Goal: Find specific page/section: Find specific page/section

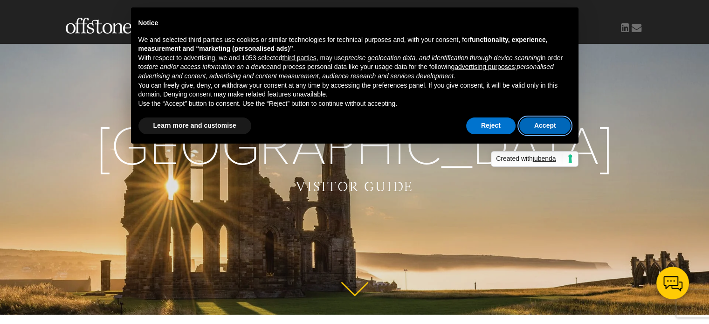
click at [536, 130] on button "Accept" at bounding box center [545, 126] width 52 height 17
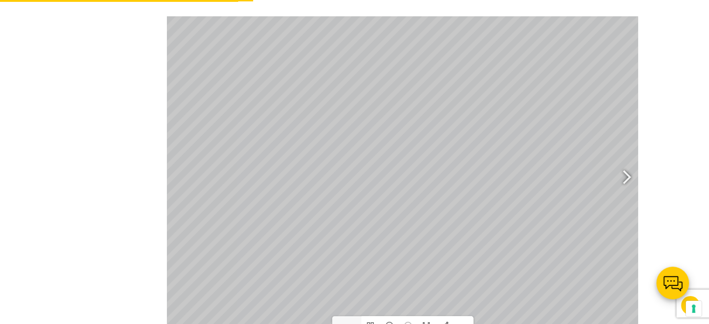
scroll to position [513, 0]
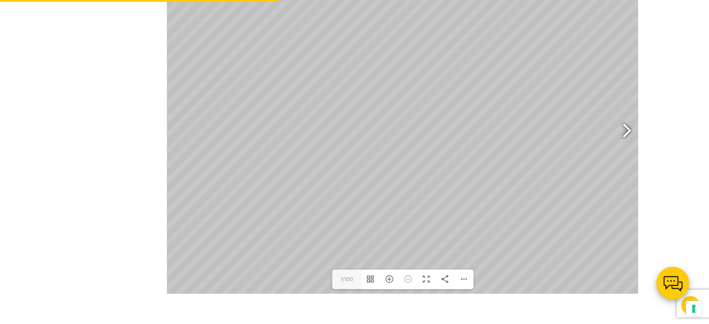
click at [623, 119] on div at bounding box center [622, 132] width 21 height 35
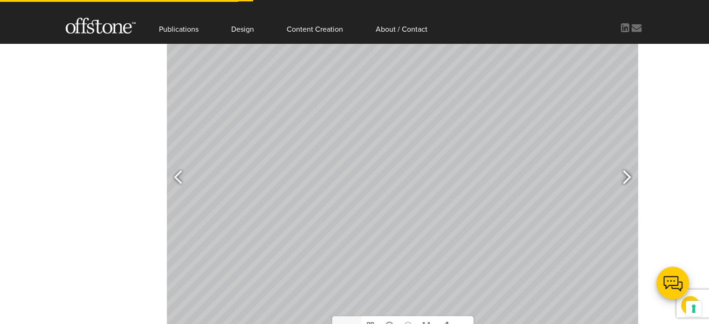
click at [630, 165] on div at bounding box center [622, 178] width 21 height 35
click at [629, 163] on div at bounding box center [622, 178] width 21 height 35
click at [629, 162] on div at bounding box center [622, 178] width 21 height 35
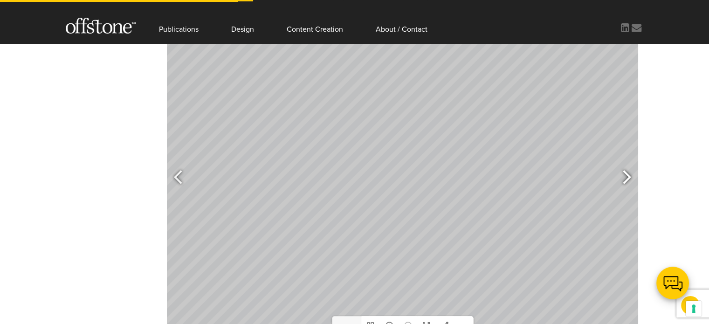
click at [629, 162] on div at bounding box center [622, 178] width 21 height 35
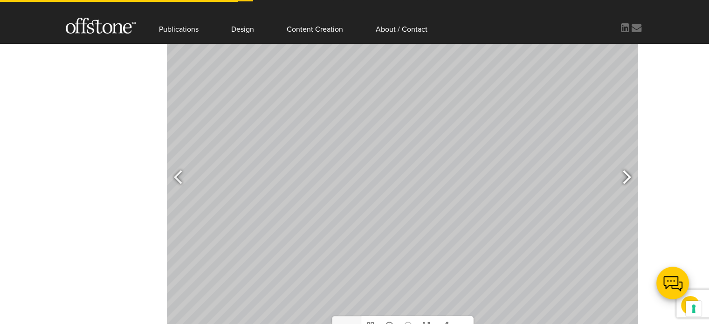
click at [629, 162] on div at bounding box center [622, 178] width 21 height 35
click at [628, 162] on div at bounding box center [622, 178] width 21 height 35
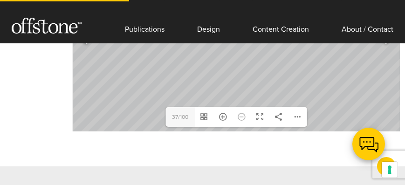
scroll to position [339, 0]
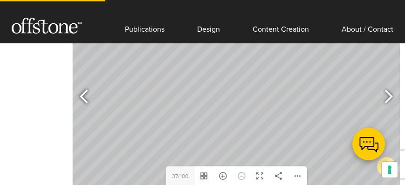
click at [88, 90] on div at bounding box center [87, 98] width 21 height 35
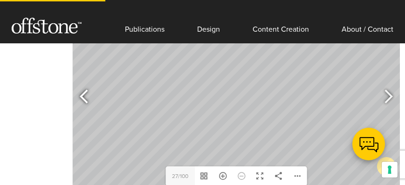
click at [88, 90] on div at bounding box center [87, 98] width 21 height 35
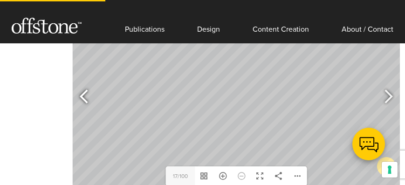
click at [88, 90] on div at bounding box center [87, 98] width 21 height 35
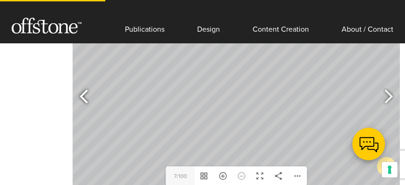
click at [88, 90] on div at bounding box center [87, 98] width 21 height 35
type input "3"
